Goal: Task Accomplishment & Management: Use online tool/utility

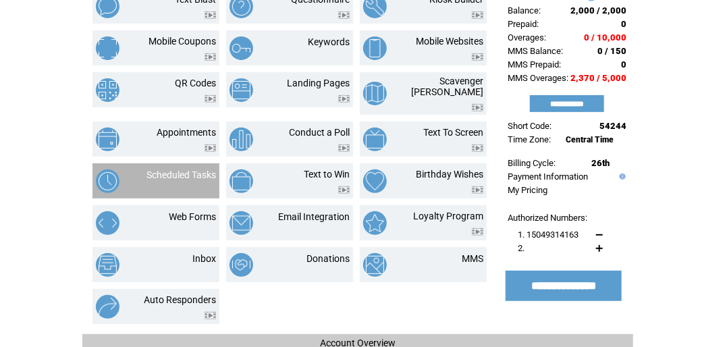
click at [190, 180] on div at bounding box center [180, 182] width 69 height 5
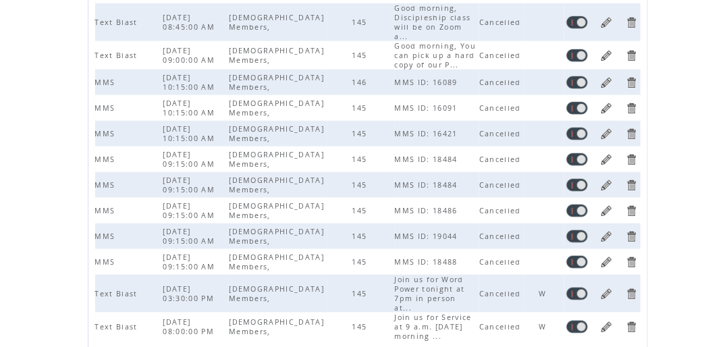
scroll to position [403, 0]
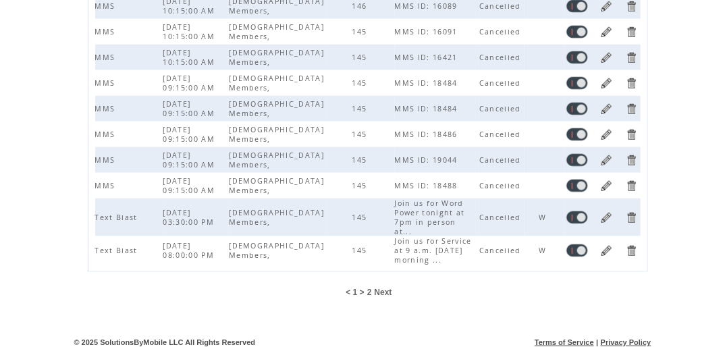
click at [385, 287] on span "Next" at bounding box center [383, 291] width 18 height 9
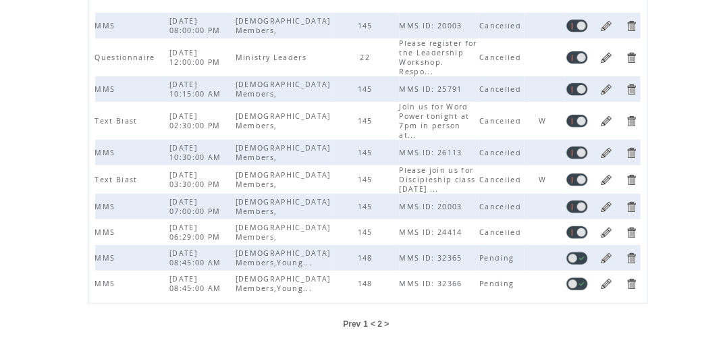
scroll to position [133, 0]
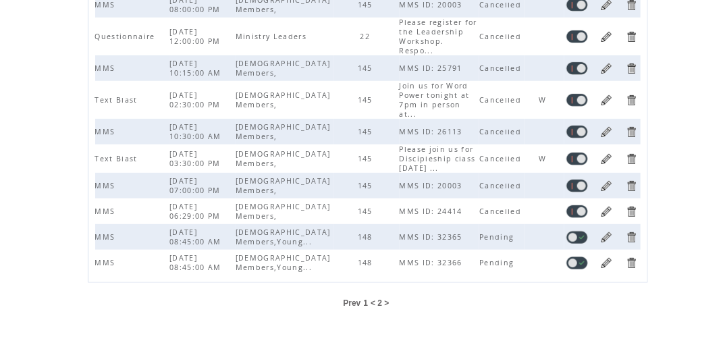
click at [609, 256] on link at bounding box center [606, 262] width 13 height 13
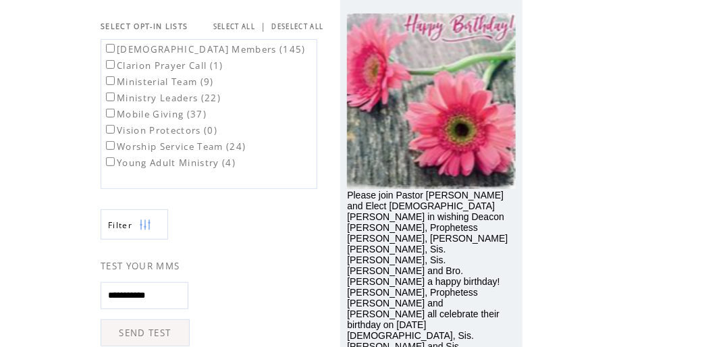
scroll to position [128, 0]
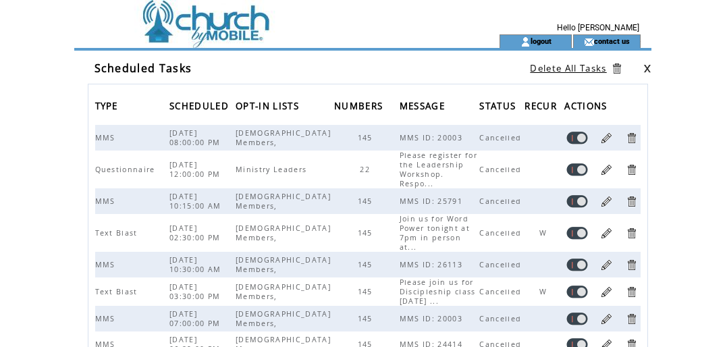
scroll to position [133, 0]
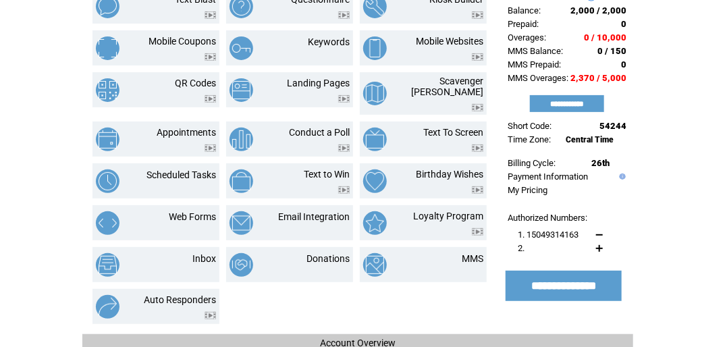
click at [719, 151] on html "**********" at bounding box center [362, 64] width 725 height 347
